Goal: Answer question/provide support

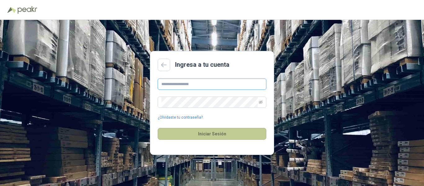
type input "**********"
click at [226, 134] on button "Iniciar Sesión" at bounding box center [212, 134] width 109 height 12
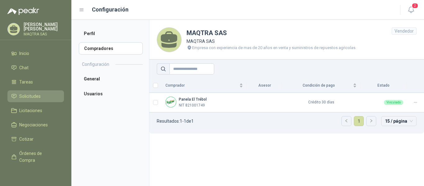
click at [29, 92] on link "Solicitudes" at bounding box center [35, 96] width 56 height 12
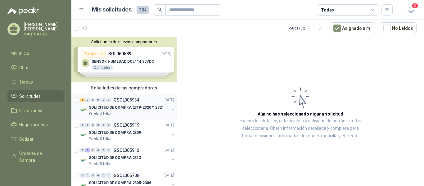
click at [124, 103] on div "5 0 0 0 0 0 GSOL005934 [DATE]" at bounding box center [127, 99] width 95 height 7
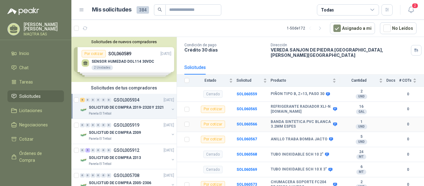
scroll to position [52, 0]
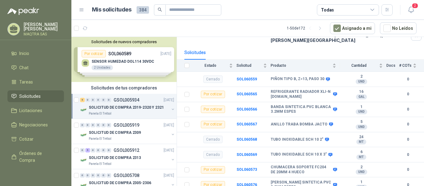
click at [110, 112] on p "Panela El Trébol" at bounding box center [100, 113] width 23 height 5
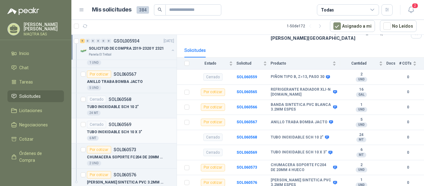
scroll to position [155, 0]
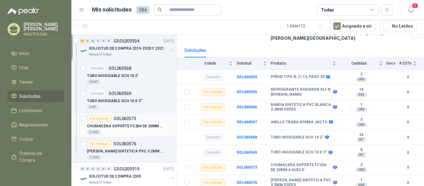
click at [149, 129] on p "CHUMACERA SOPORTE FC204 DE 20MM 4 HUECO" at bounding box center [125, 126] width 77 height 6
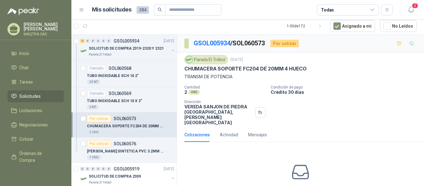
click at [207, 67] on p "CHUMACERA SOPORTE FC204 DE 20MM 4 HUECO" at bounding box center [245, 68] width 122 height 7
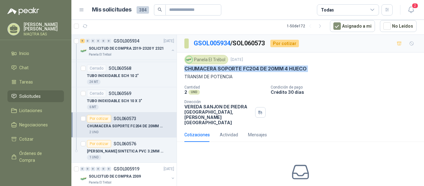
click at [207, 67] on p "CHUMACERA SOPORTE FC204 DE 20MM 4 HUECO" at bounding box center [245, 68] width 122 height 7
copy p "CHUMACERA SOPORTE FC204 DE 20MM 4 HUECO"
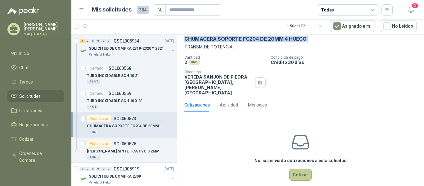
click at [298, 169] on button "Cotizar" at bounding box center [300, 175] width 22 height 12
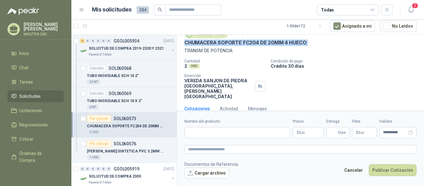
scroll to position [25, 0]
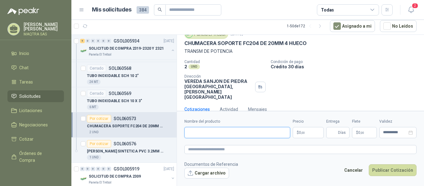
click at [213, 131] on input "Nombre del producto" at bounding box center [237, 132] width 106 height 11
paste input "**********"
type input "**********"
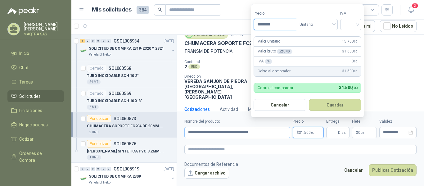
type input "********"
click at [350, 24] on input "search" at bounding box center [351, 23] width 14 height 9
click at [348, 36] on div "19%" at bounding box center [351, 37] width 11 height 7
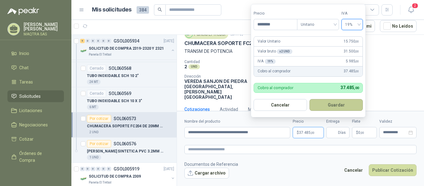
click at [341, 103] on button "Guardar" at bounding box center [335, 105] width 53 height 12
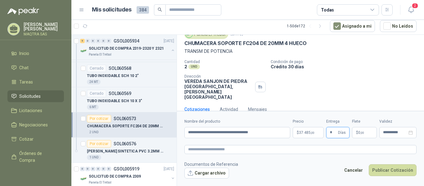
type input "*"
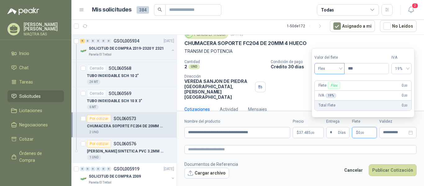
click at [338, 69] on span "Flex" at bounding box center [329, 68] width 23 height 9
click at [334, 89] on div "Incluido" at bounding box center [329, 91] width 21 height 7
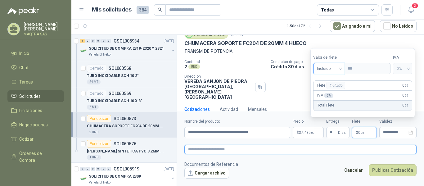
click at [216, 149] on textarea at bounding box center [300, 149] width 232 height 9
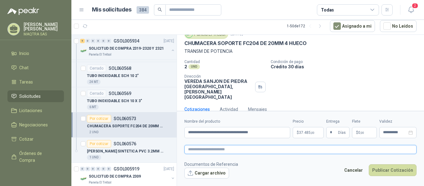
paste textarea "**********"
type textarea "**********"
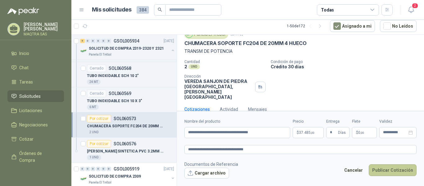
click at [395, 169] on button "Publicar Cotización" at bounding box center [393, 170] width 48 height 12
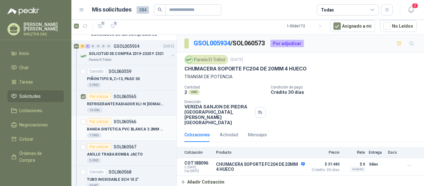
scroll to position [62, 0]
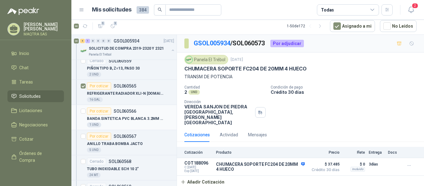
click at [84, 114] on div at bounding box center [83, 117] width 5 height 20
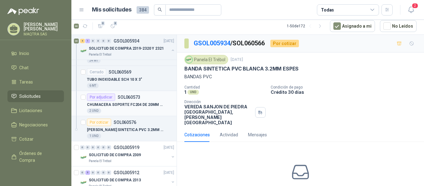
scroll to position [186, 0]
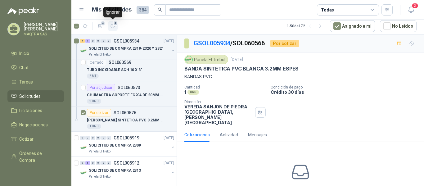
click at [114, 25] on span "4" at bounding box center [115, 23] width 4 height 5
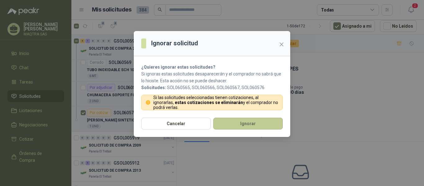
click at [245, 128] on button "Ignorar" at bounding box center [247, 124] width 69 height 12
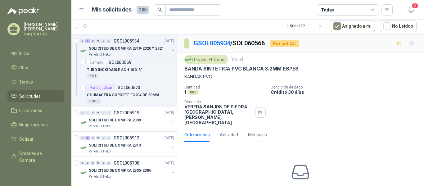
scroll to position [0, 0]
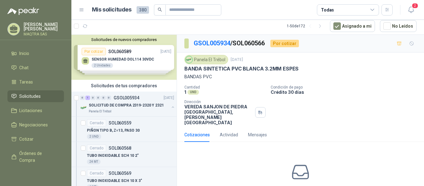
click at [10, 27] on icon at bounding box center [14, 30] width 10 height 10
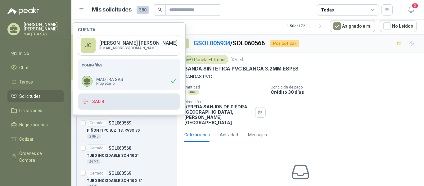
click at [113, 104] on button "Salir" at bounding box center [129, 101] width 102 height 16
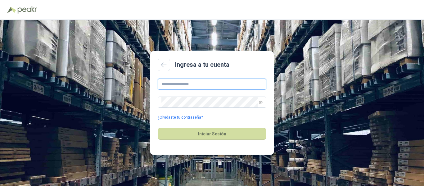
type input "**********"
